Goal: Task Accomplishment & Management: Complete application form

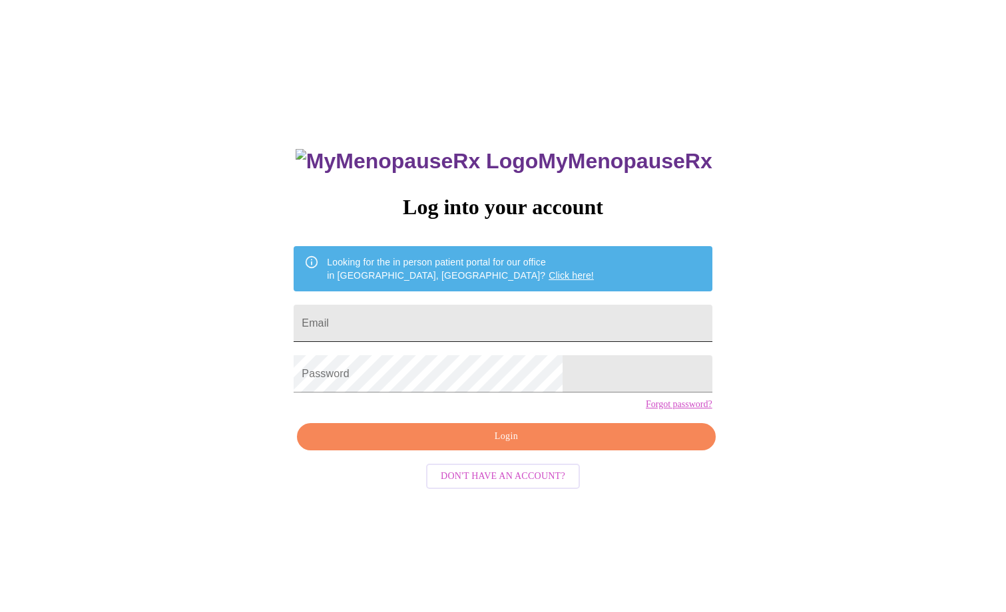
click at [442, 322] on input "Email" at bounding box center [503, 323] width 418 height 37
type input "[EMAIL_ADDRESS][DOMAIN_NAME]"
click at [461, 445] on span "Login" at bounding box center [505, 437] width 387 height 17
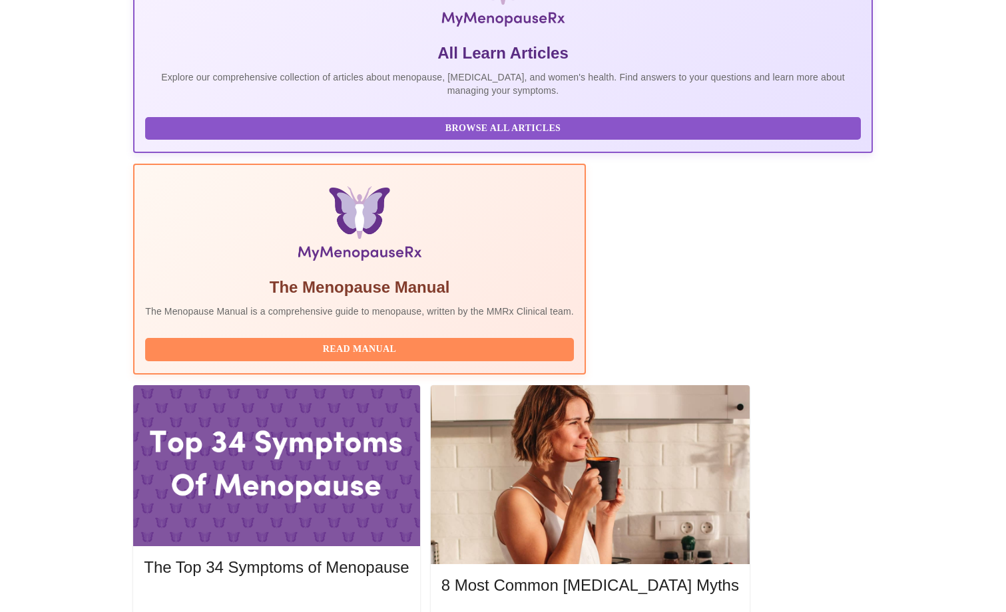
scroll to position [266, 0]
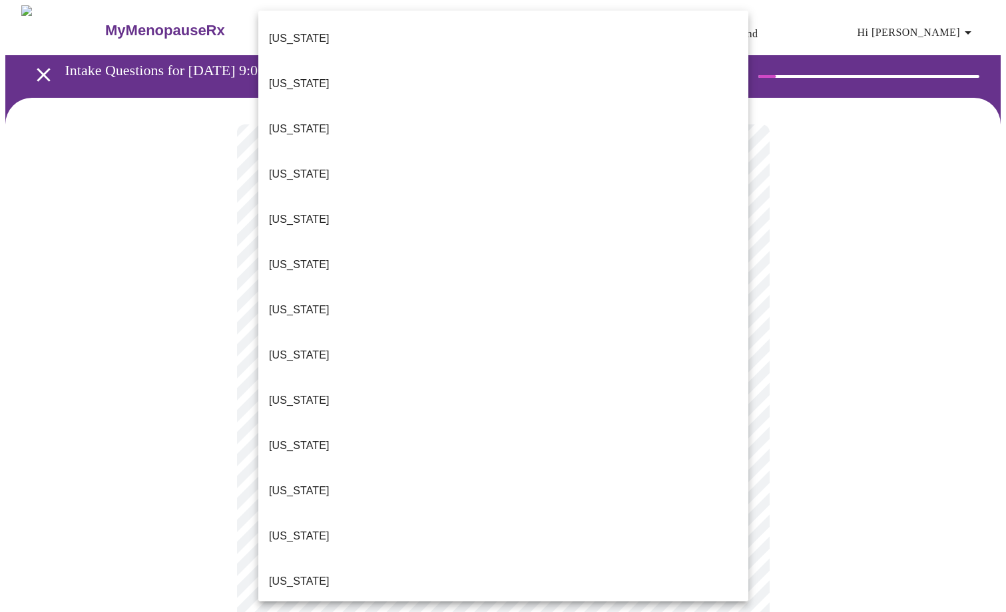
click at [517, 291] on body "MyMenopauseRx Appointments Messaging Labs Uploads Medications Community Refer a…" at bounding box center [502, 617] width 995 height 1224
click at [475, 514] on li "[US_STATE]" at bounding box center [503, 536] width 490 height 45
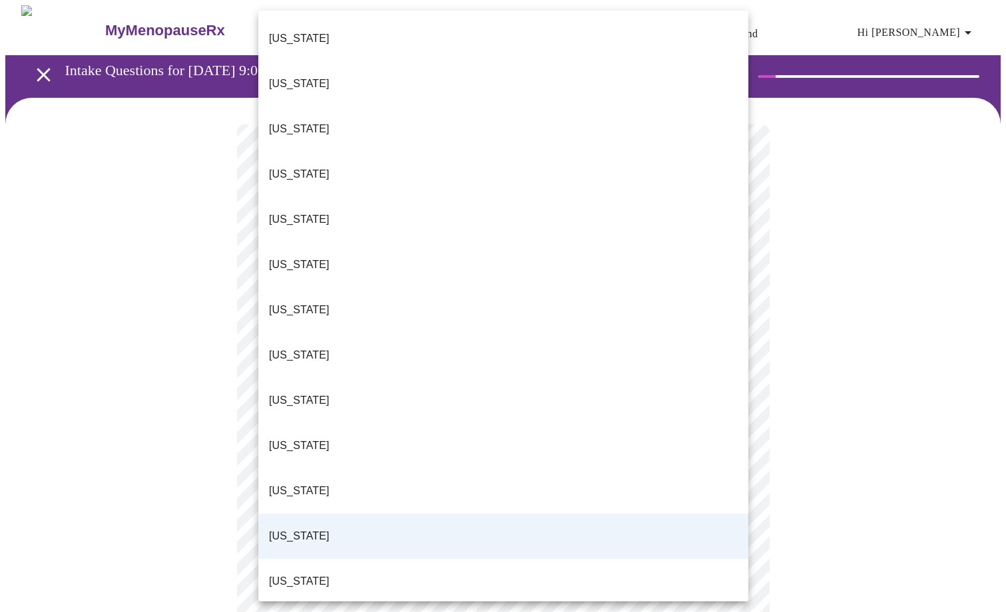
click at [477, 300] on body "MyMenopauseRx Appointments Messaging Labs Uploads Medications Community Refer a…" at bounding box center [502, 613] width 995 height 1216
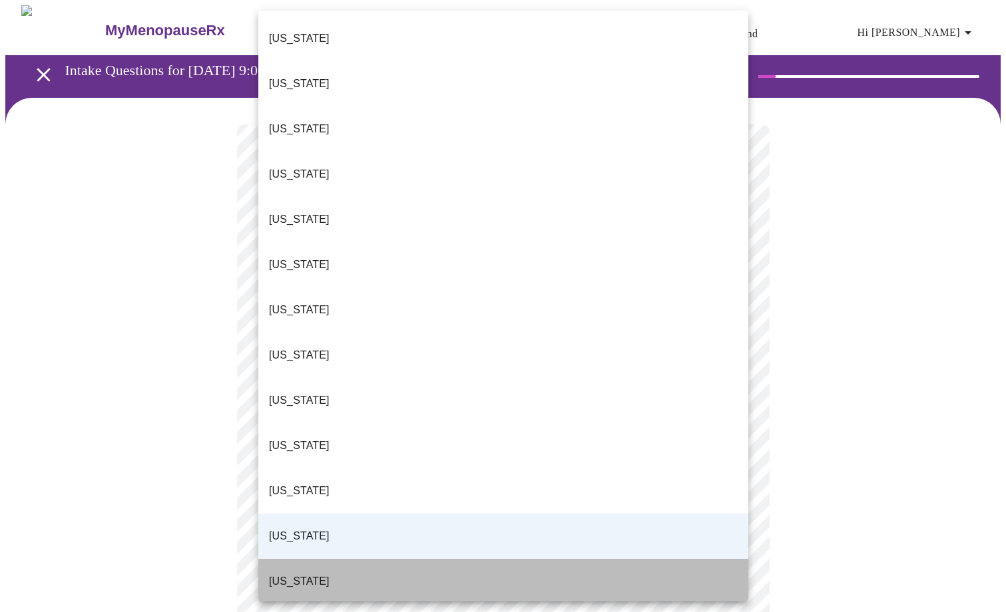
click at [443, 559] on li "[US_STATE]" at bounding box center [503, 581] width 490 height 45
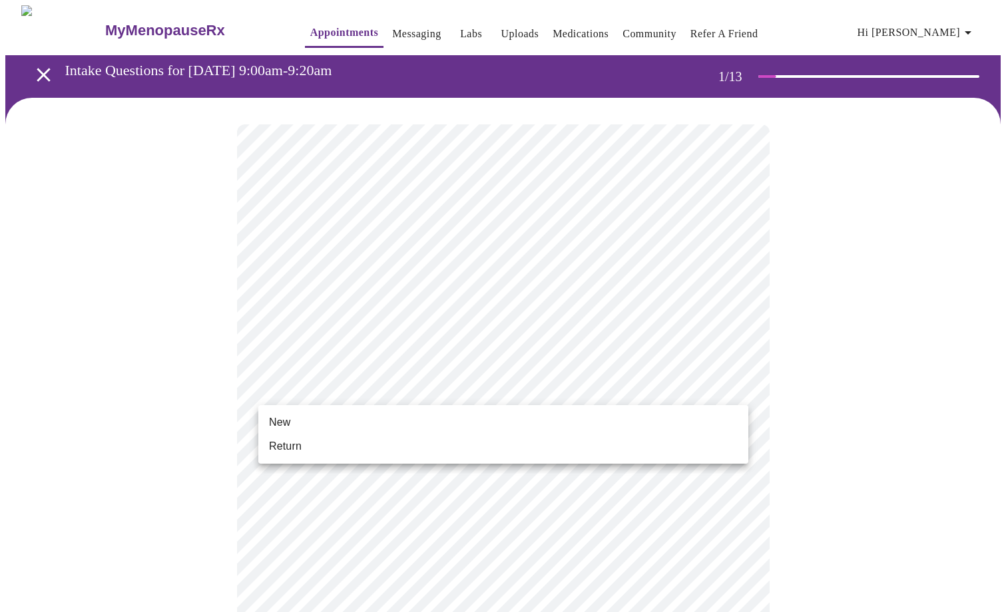
click at [407, 387] on body "MyMenopauseRx Appointments Messaging Labs Uploads Medications Community Refer a…" at bounding box center [502, 613] width 995 height 1216
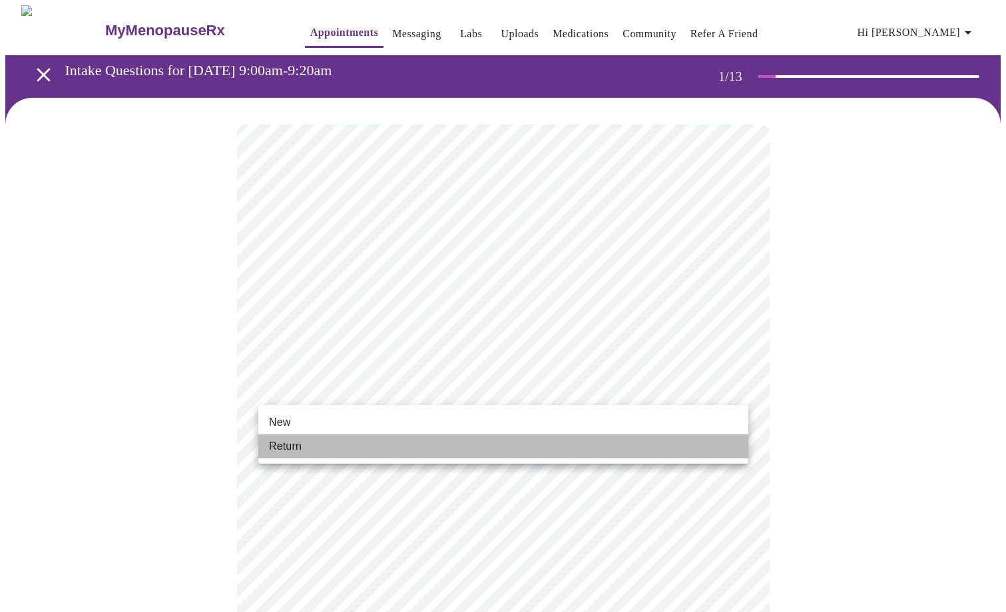
click at [387, 451] on li "Return" at bounding box center [503, 447] width 490 height 24
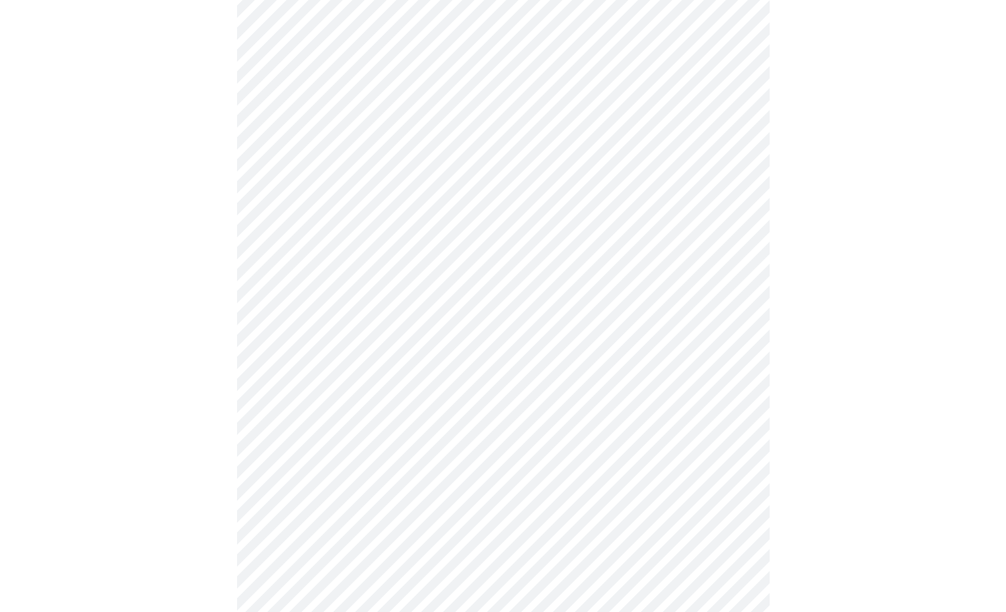
scroll to position [516, 0]
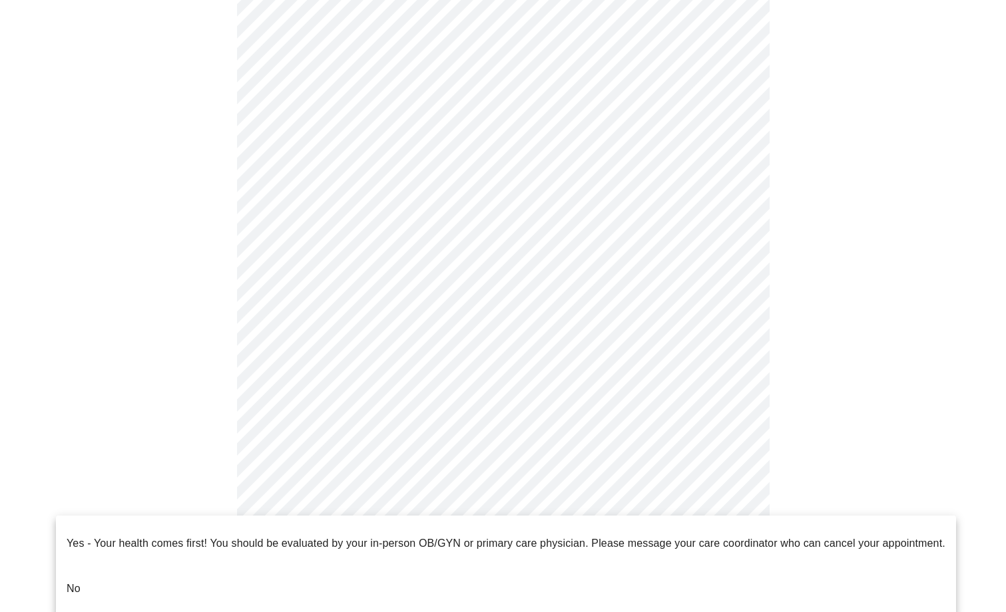
click at [324, 504] on body "MyMenopauseRx Appointments Messaging Labs Uploads Medications Community Refer a…" at bounding box center [502, 87] width 995 height 1197
click at [144, 568] on li "No" at bounding box center [506, 588] width 900 height 45
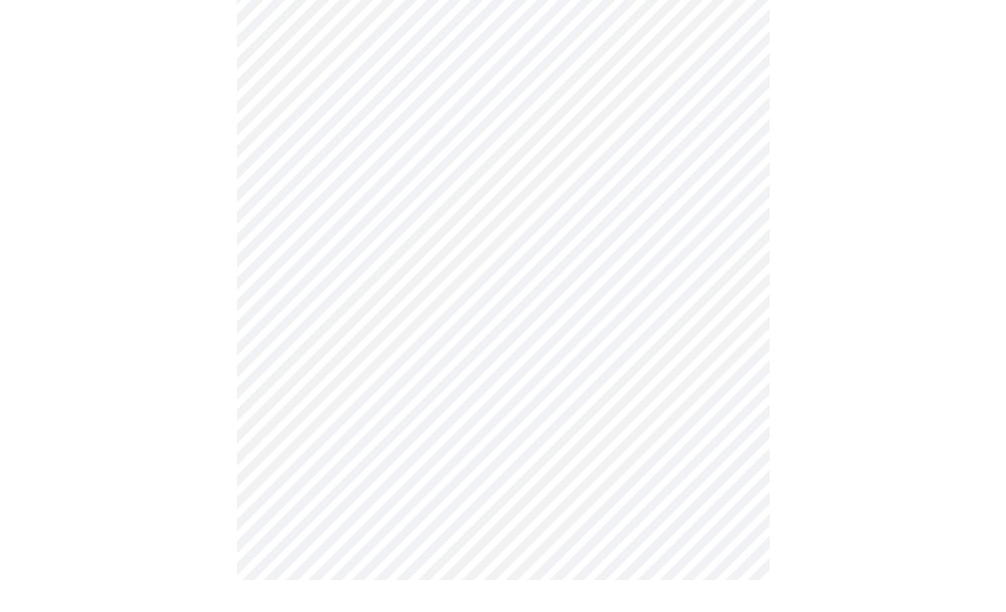
scroll to position [0, 0]
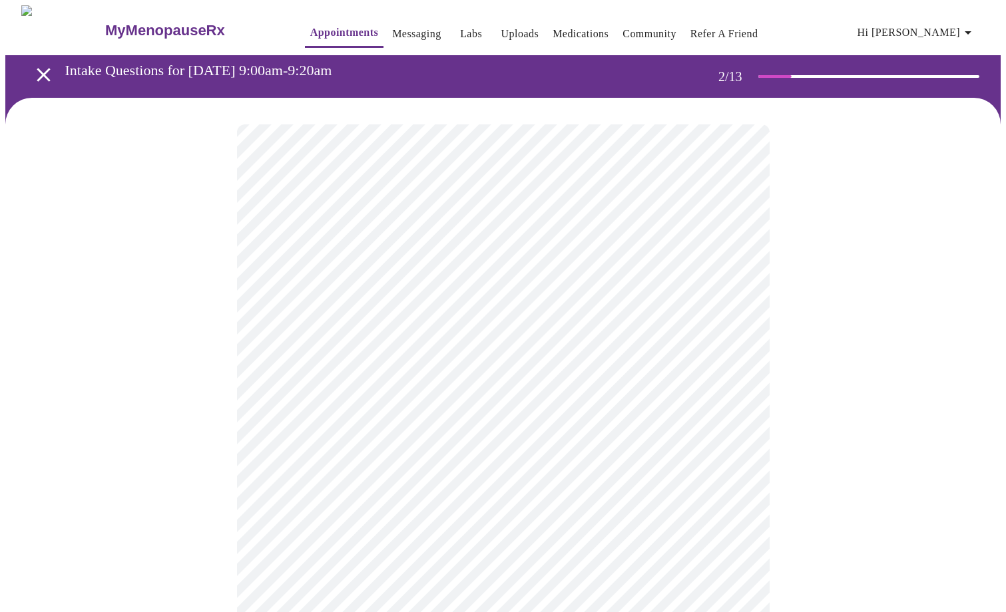
click at [585, 286] on body "MyMenopauseRx Appointments Messaging Labs Uploads Medications Community Refer a…" at bounding box center [502, 405] width 995 height 800
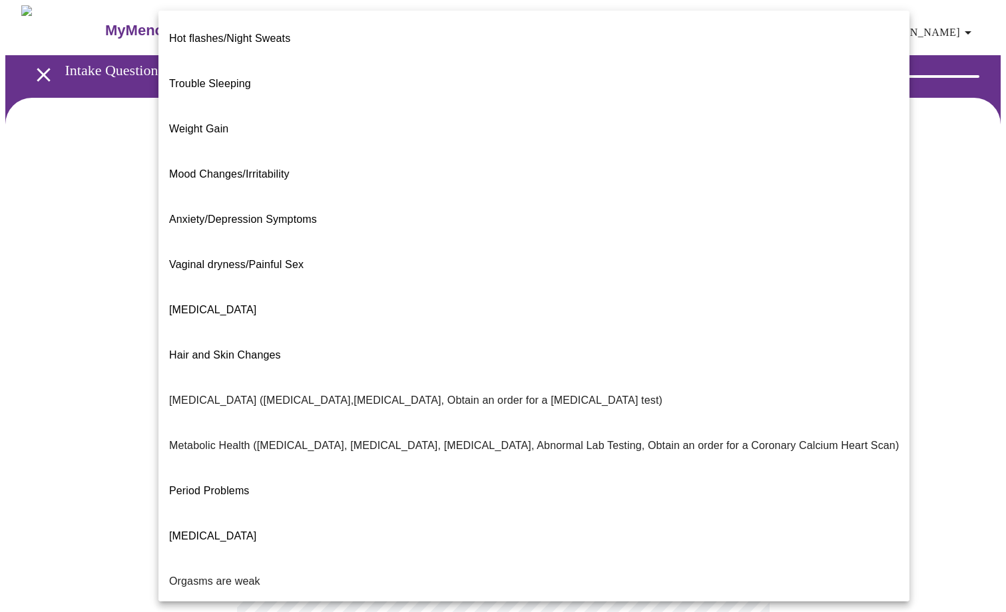
click at [418, 152] on li "Mood Changes/Irritability" at bounding box center [533, 174] width 751 height 45
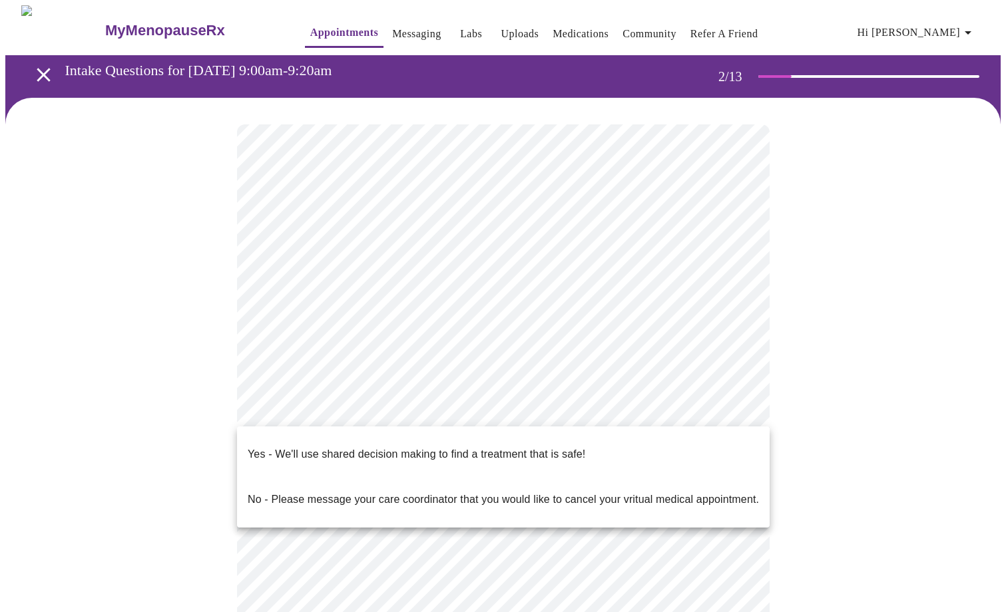
click at [463, 403] on body "MyMenopauseRx Appointments Messaging Labs Uploads Medications Community Refer a…" at bounding box center [502, 401] width 995 height 792
click at [460, 447] on p "Yes - We'll use shared decision making to find a treatment that is safe!" at bounding box center [416, 455] width 337 height 16
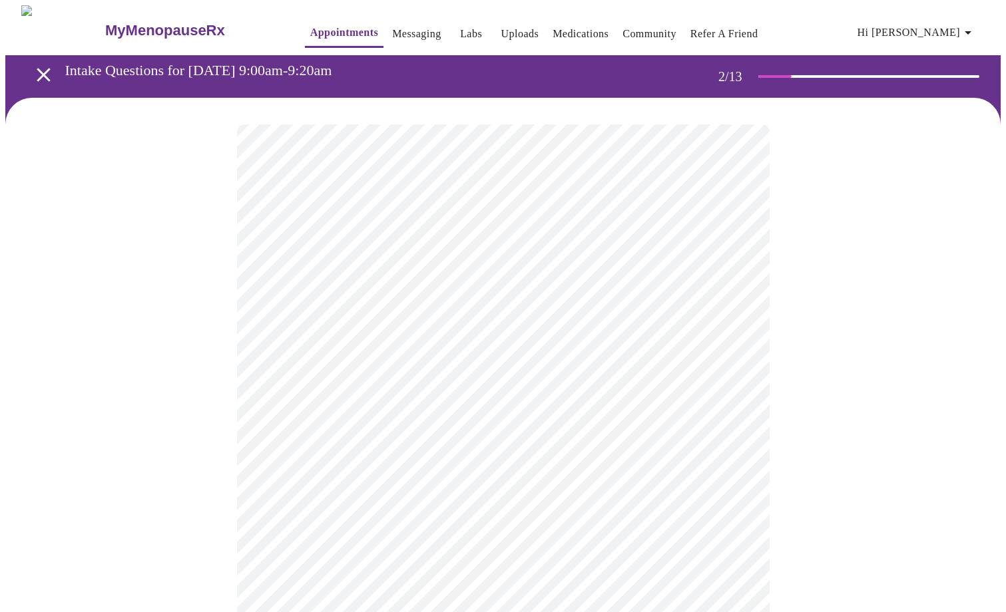
click at [478, 285] on body "MyMenopauseRx Appointments Messaging Labs Uploads Medications Community Refer a…" at bounding box center [502, 397] width 995 height 784
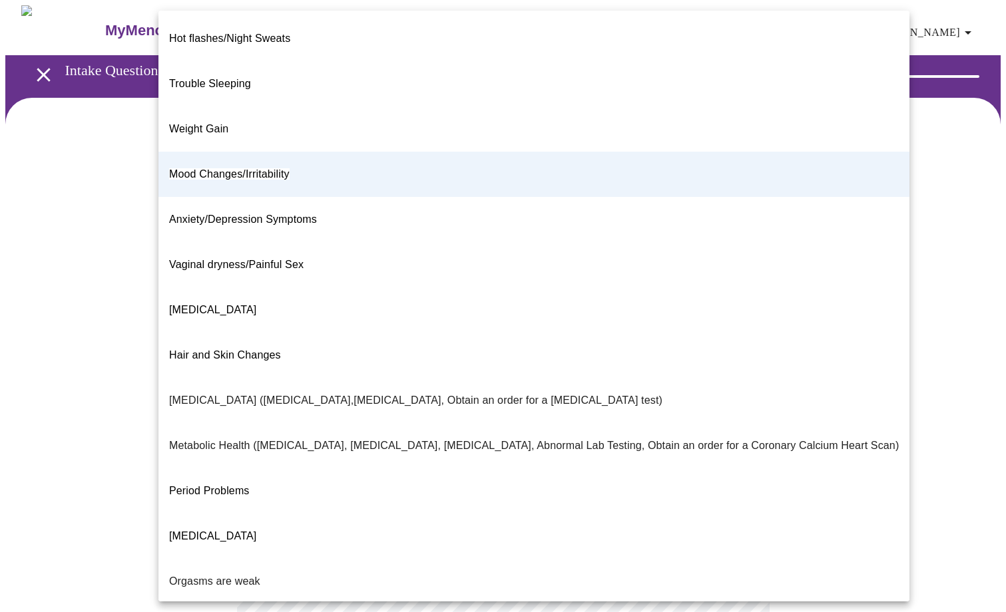
click at [315, 75] on li "Trouble Sleeping" at bounding box center [533, 83] width 751 height 45
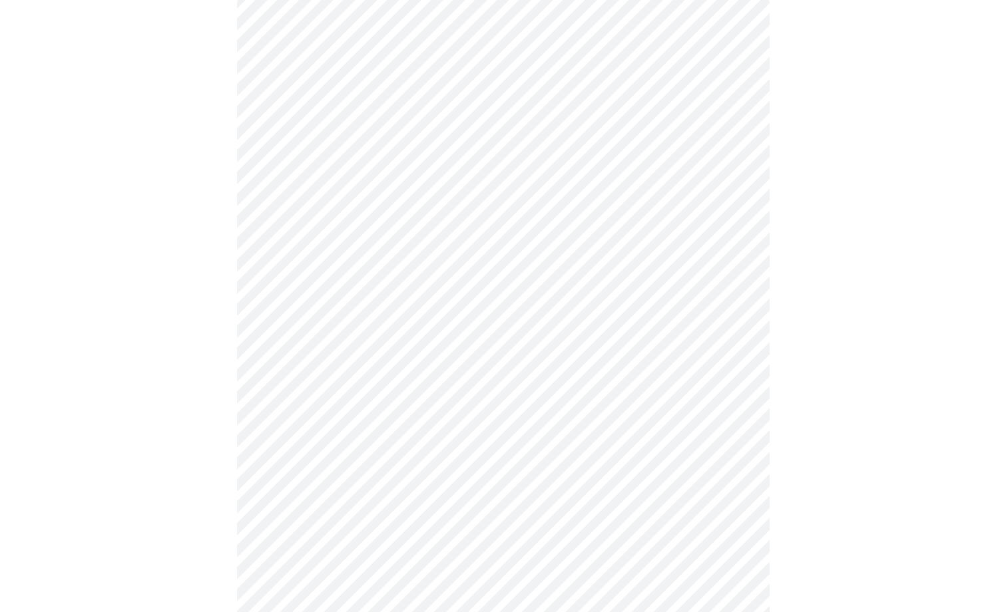
scroll to position [131, 0]
